Goal: Book appointment/travel/reservation

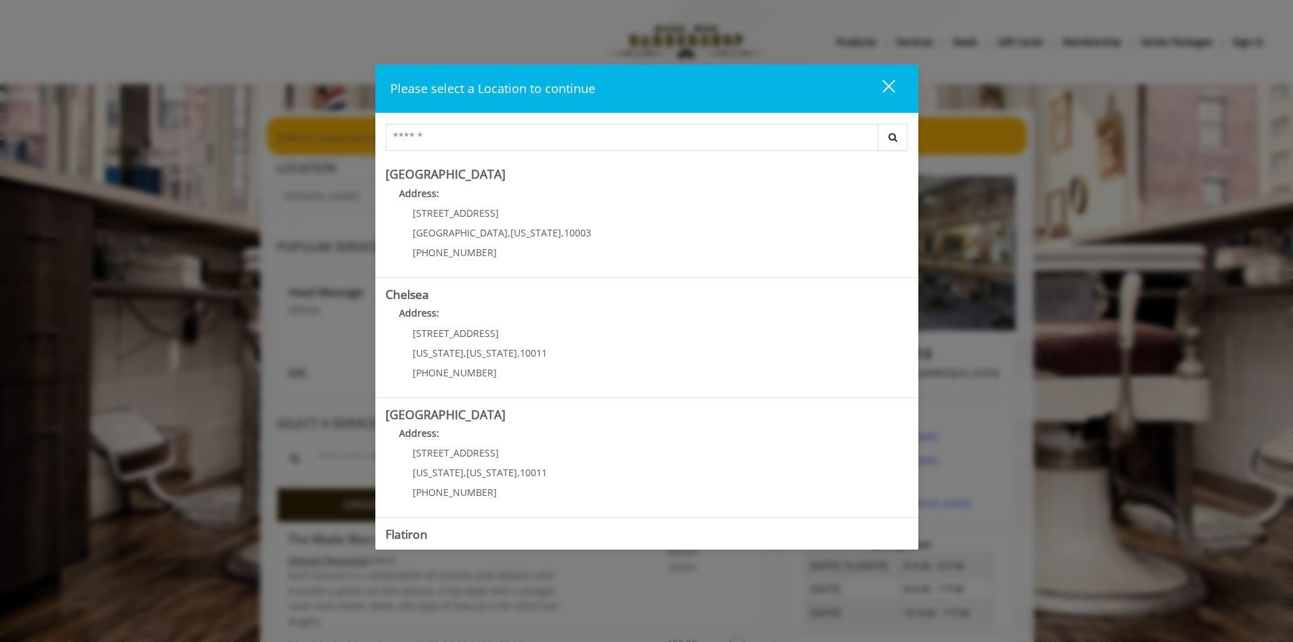
click at [890, 80] on div "close" at bounding box center [880, 89] width 27 height 20
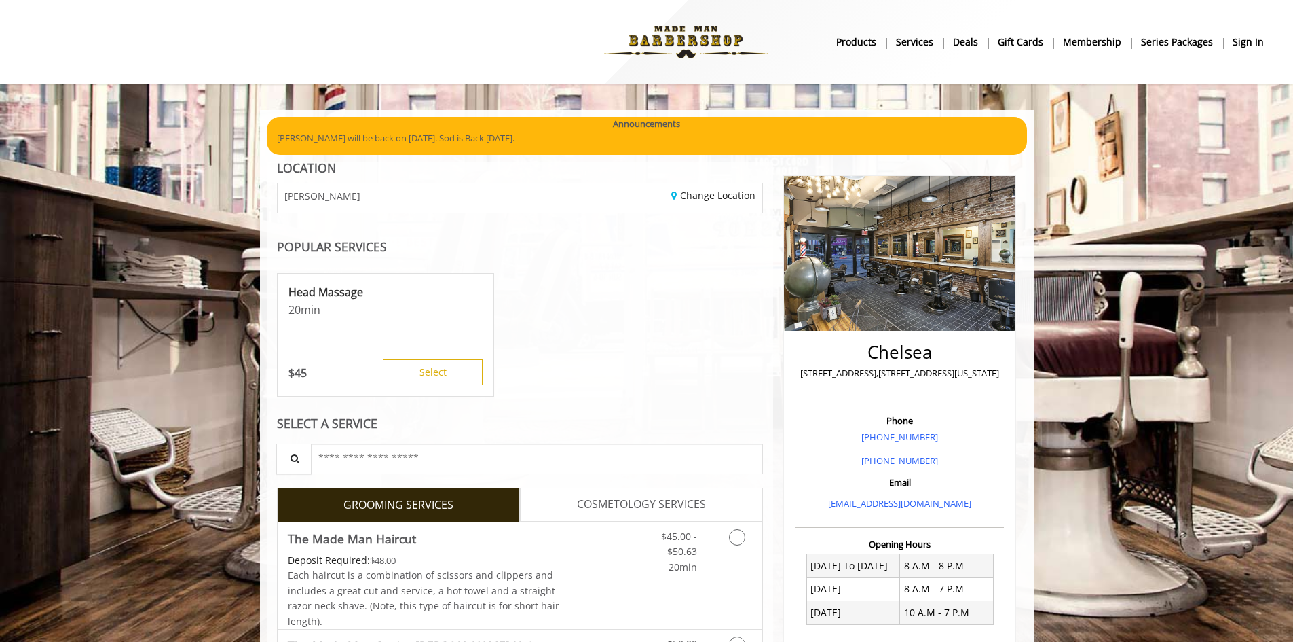
click at [1081, 64] on nav "Main Menu . products Services Deals gift cards Membership Series packages sign …" at bounding box center [647, 42] width 1254 height 75
click at [1266, 44] on link "sign in" at bounding box center [1248, 42] width 50 height 20
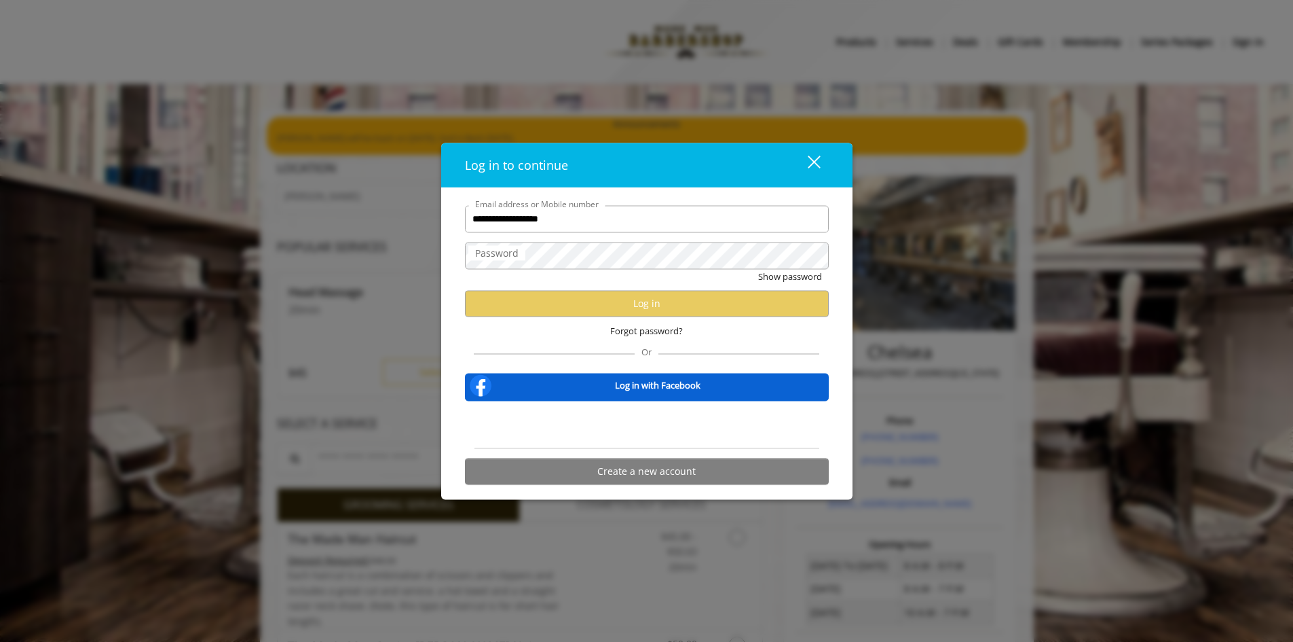
type input "**********"
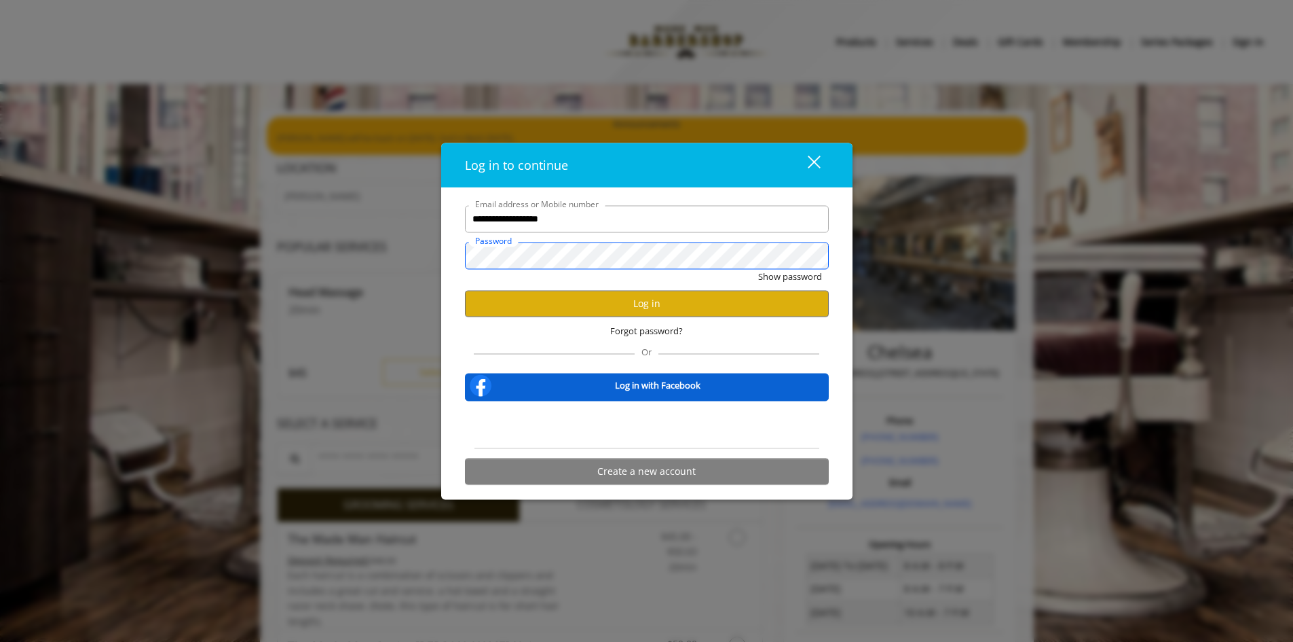
click at [758, 269] on button "Show password" at bounding box center [790, 276] width 64 height 14
click at [785, 283] on button "Hide password" at bounding box center [792, 276] width 60 height 14
click at [726, 308] on button "Log in" at bounding box center [647, 303] width 364 height 26
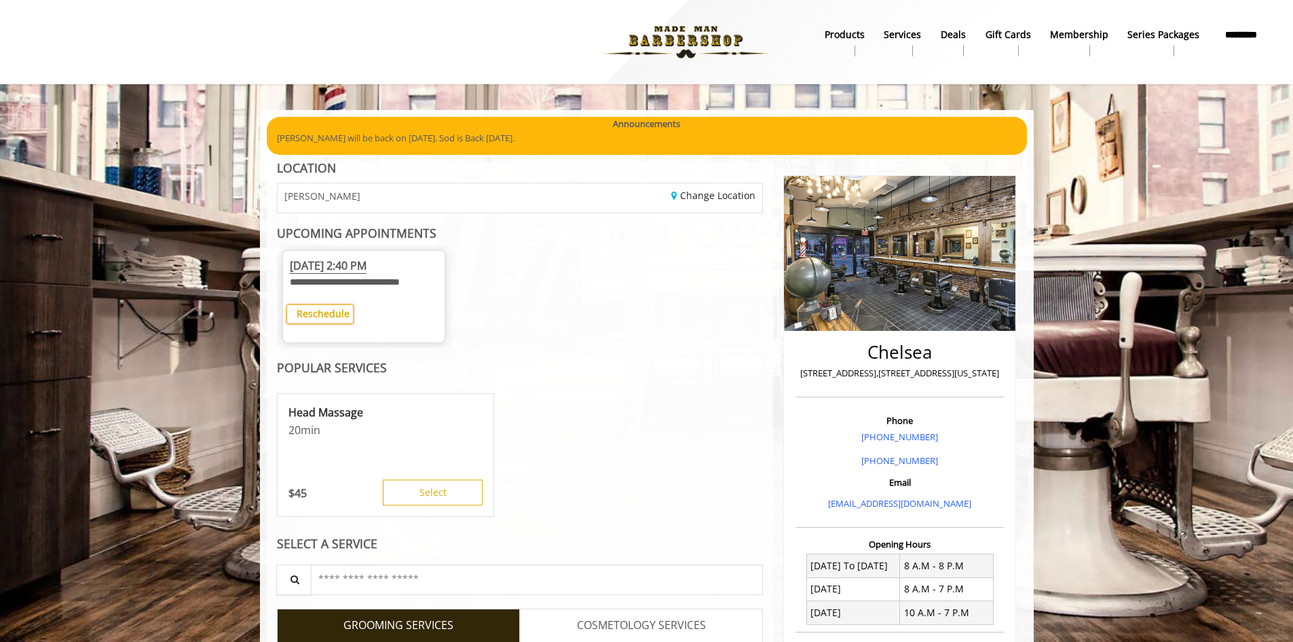
click at [306, 320] on b "Reschedule" at bounding box center [323, 313] width 53 height 13
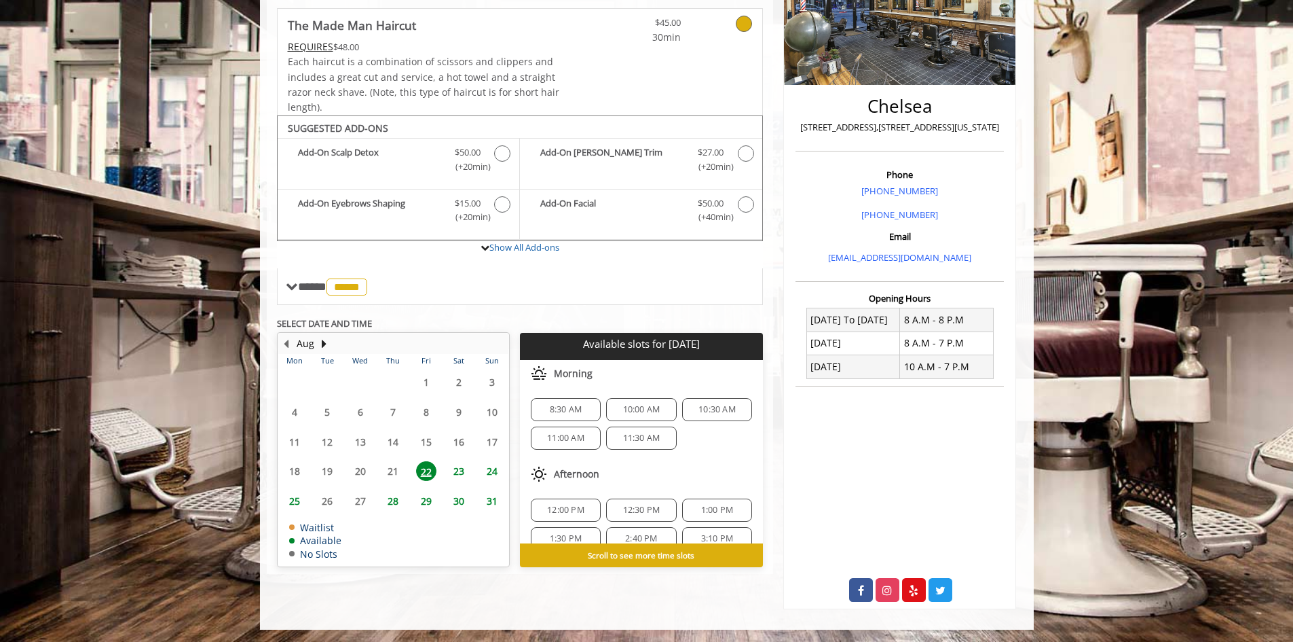
scroll to position [247, 0]
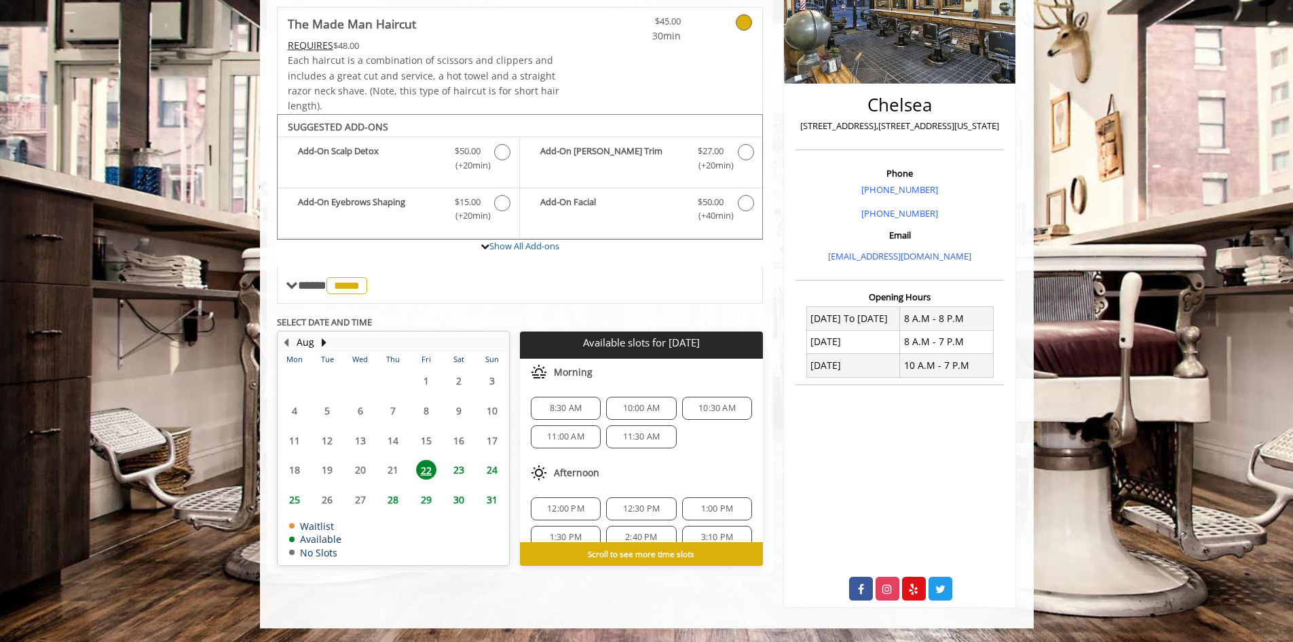
click at [494, 473] on span "24" at bounding box center [492, 470] width 20 height 20
click at [578, 429] on div "11:30 AM" at bounding box center [566, 436] width 70 height 23
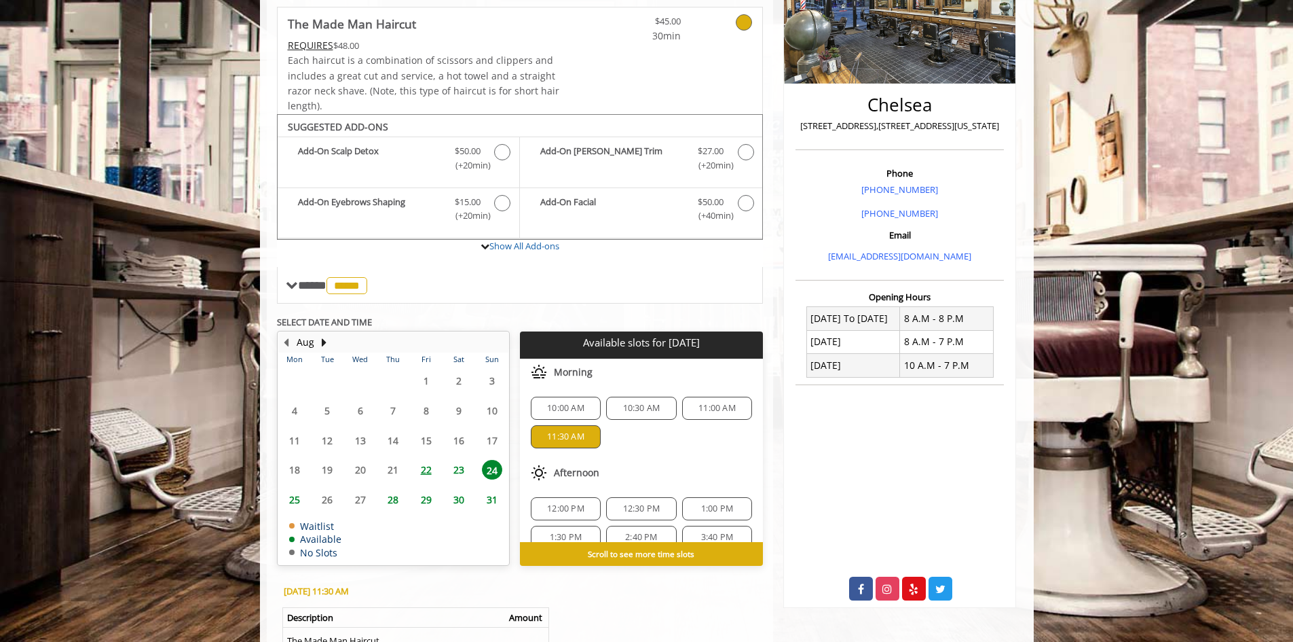
scroll to position [457, 0]
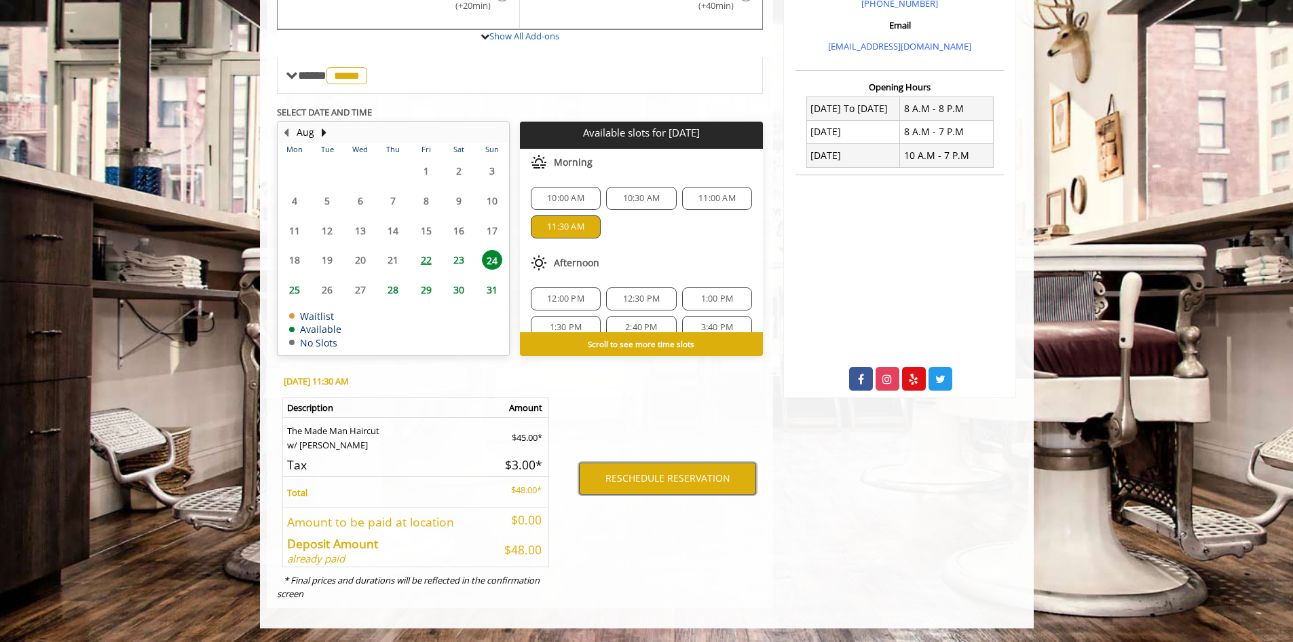
click at [673, 484] on button "RESCHEDULE RESERVATION" at bounding box center [667, 477] width 177 height 31
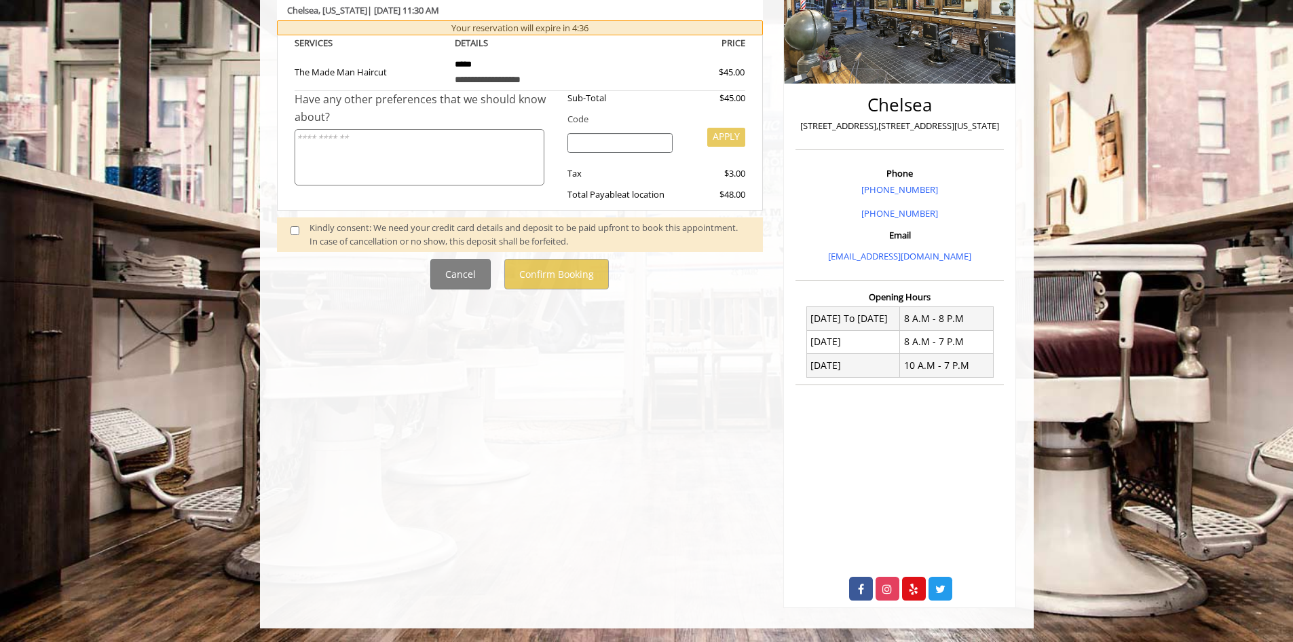
scroll to position [0, 0]
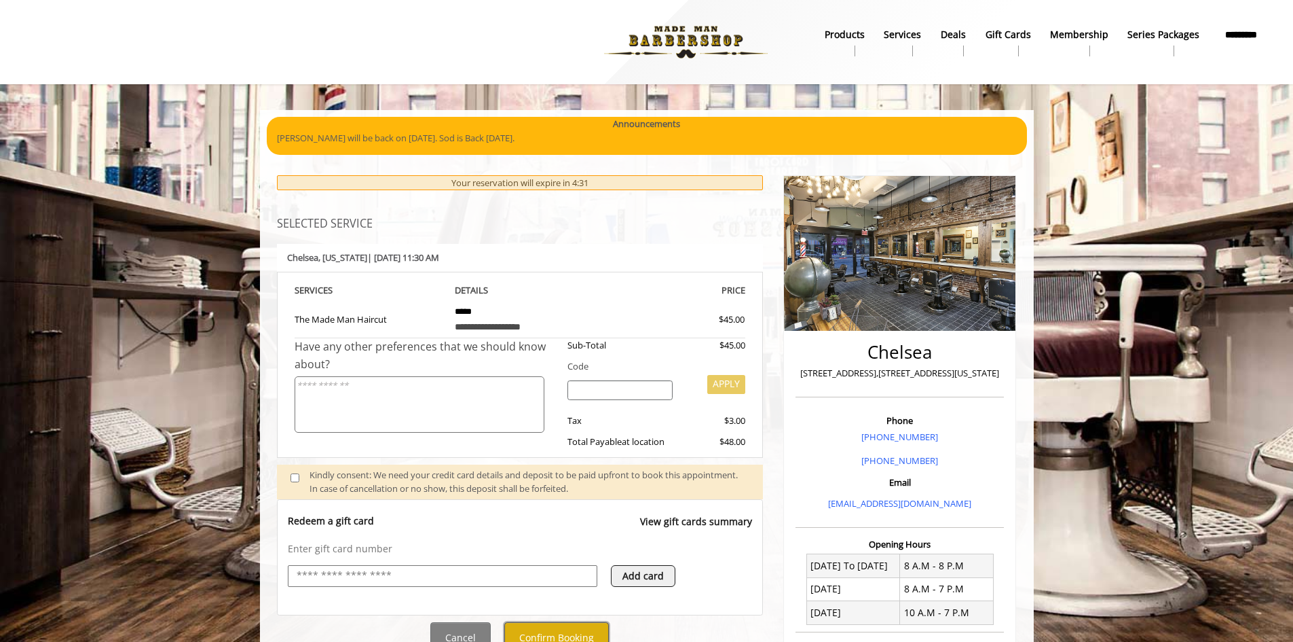
click at [559, 627] on button "Confirm Booking" at bounding box center [556, 637] width 105 height 31
